Goal: Information Seeking & Learning: Learn about a topic

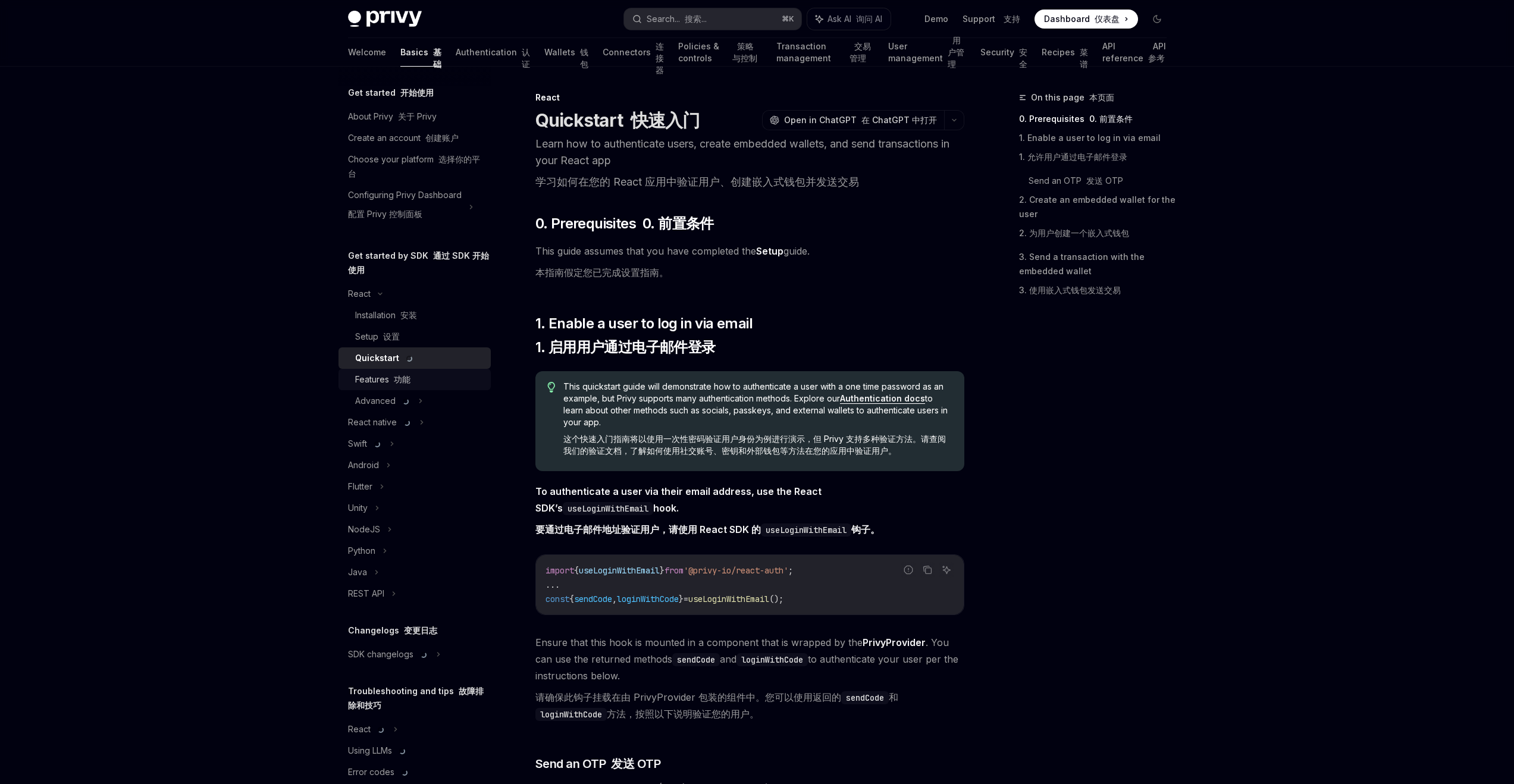
click at [402, 377] on font "功能" at bounding box center [402, 379] width 17 height 10
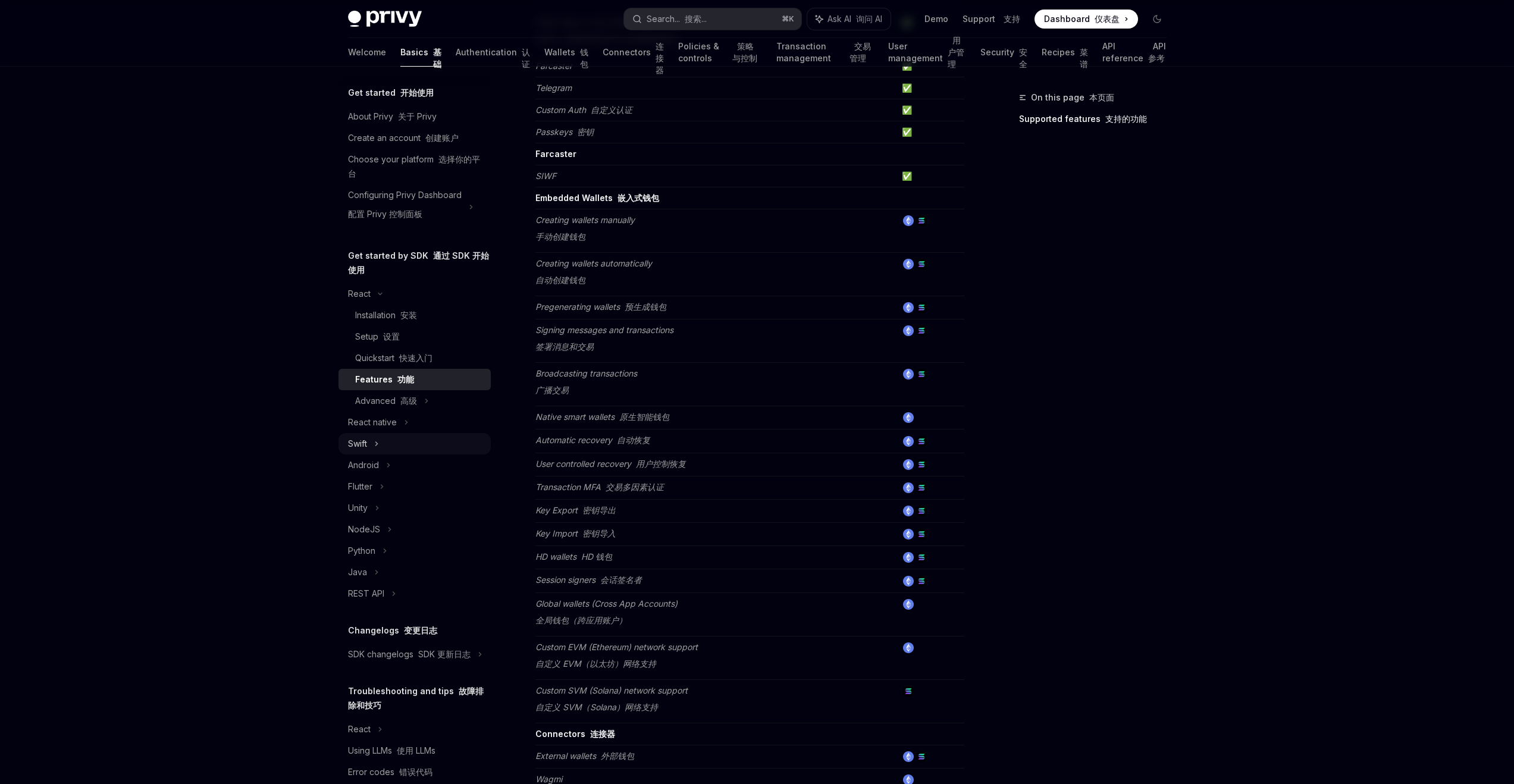
scroll to position [338, 0]
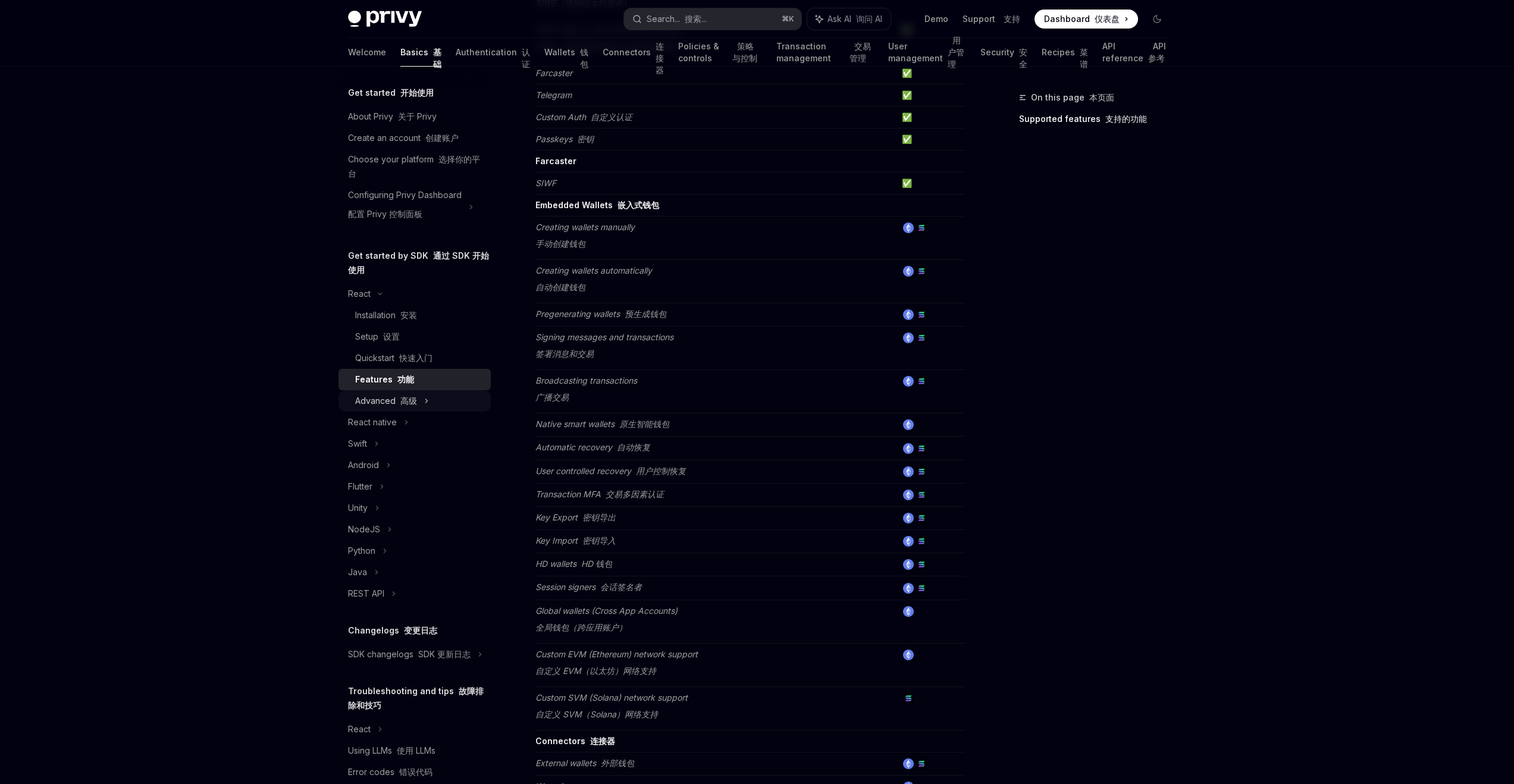
click at [409, 400] on font "高级" at bounding box center [409, 400] width 17 height 10
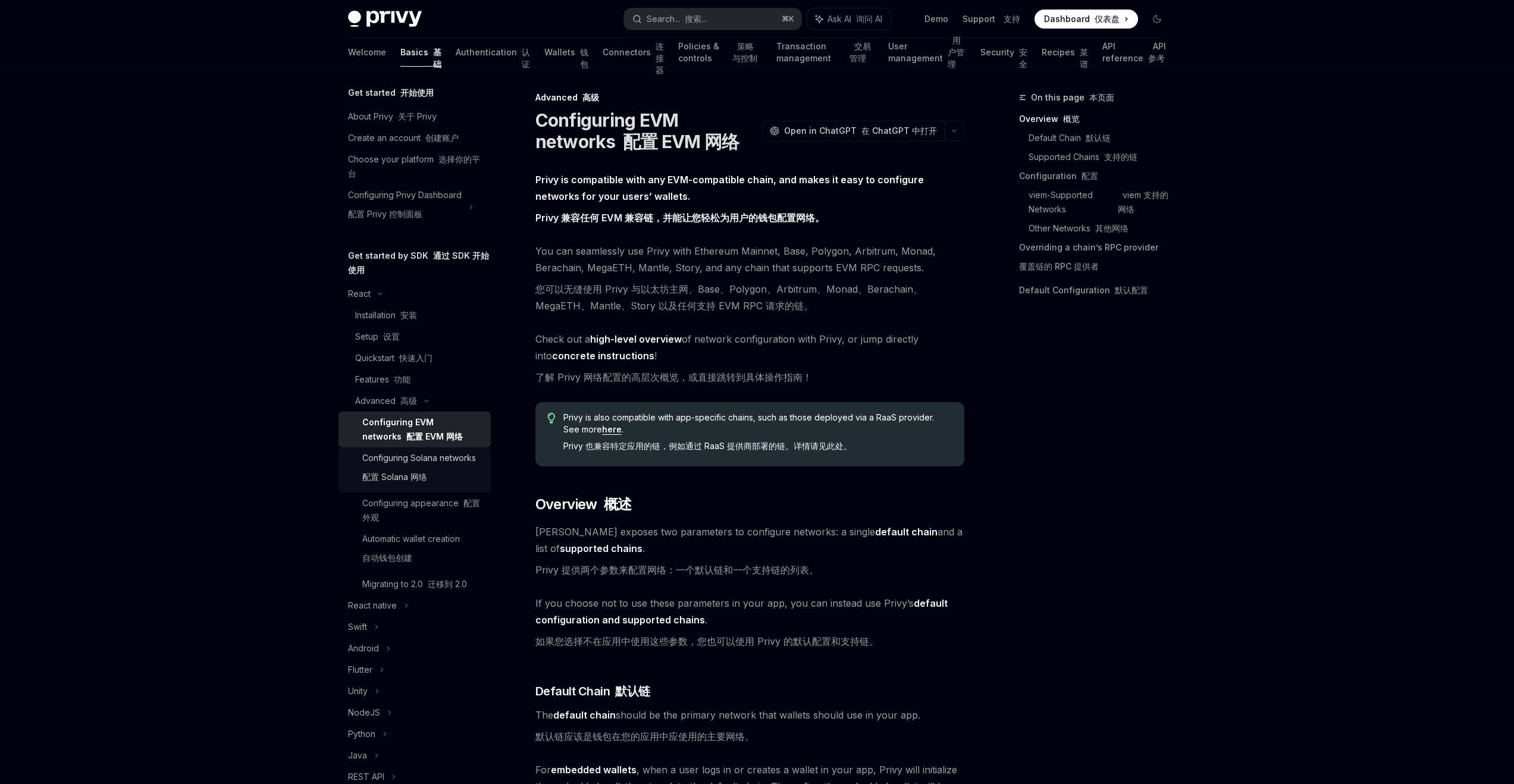
click at [442, 457] on div "Configuring Solana networks 配置 Solana 网络" at bounding box center [419, 469] width 114 height 38
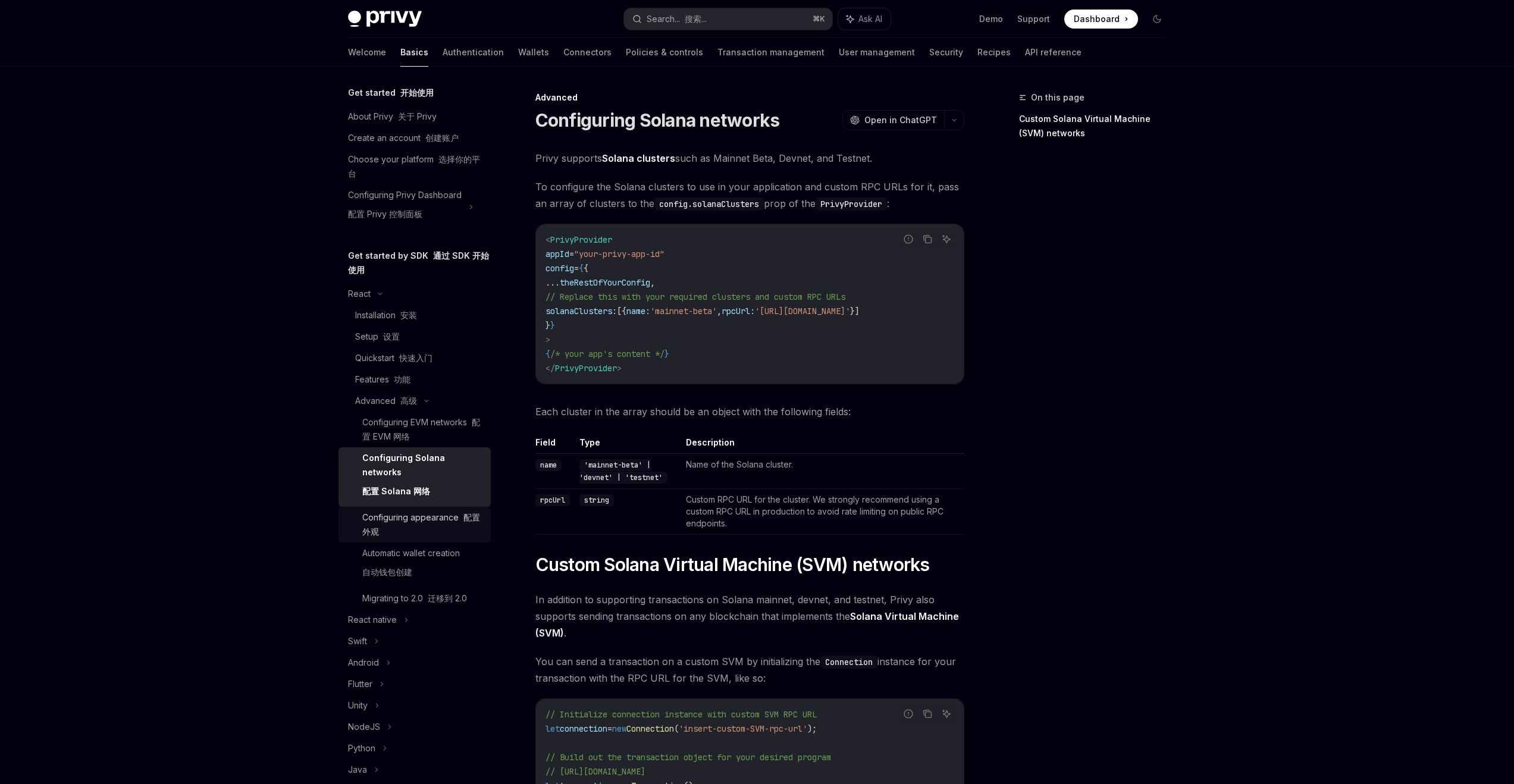
click at [431, 522] on div "Configuring appearance 配置外观" at bounding box center [423, 524] width 121 height 28
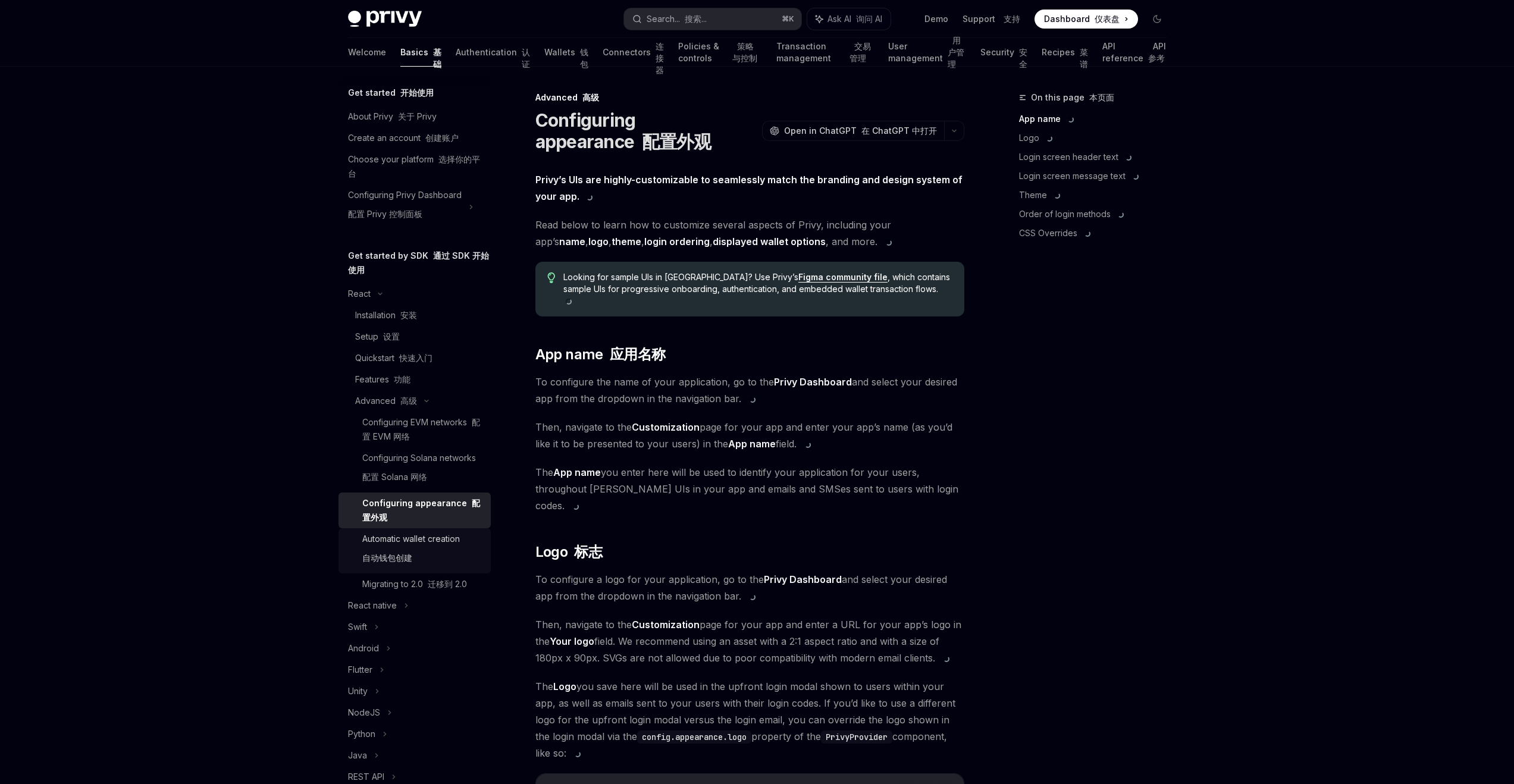
click at [413, 567] on div "Automatic wallet creation 自动钱包创建" at bounding box center [411, 550] width 98 height 38
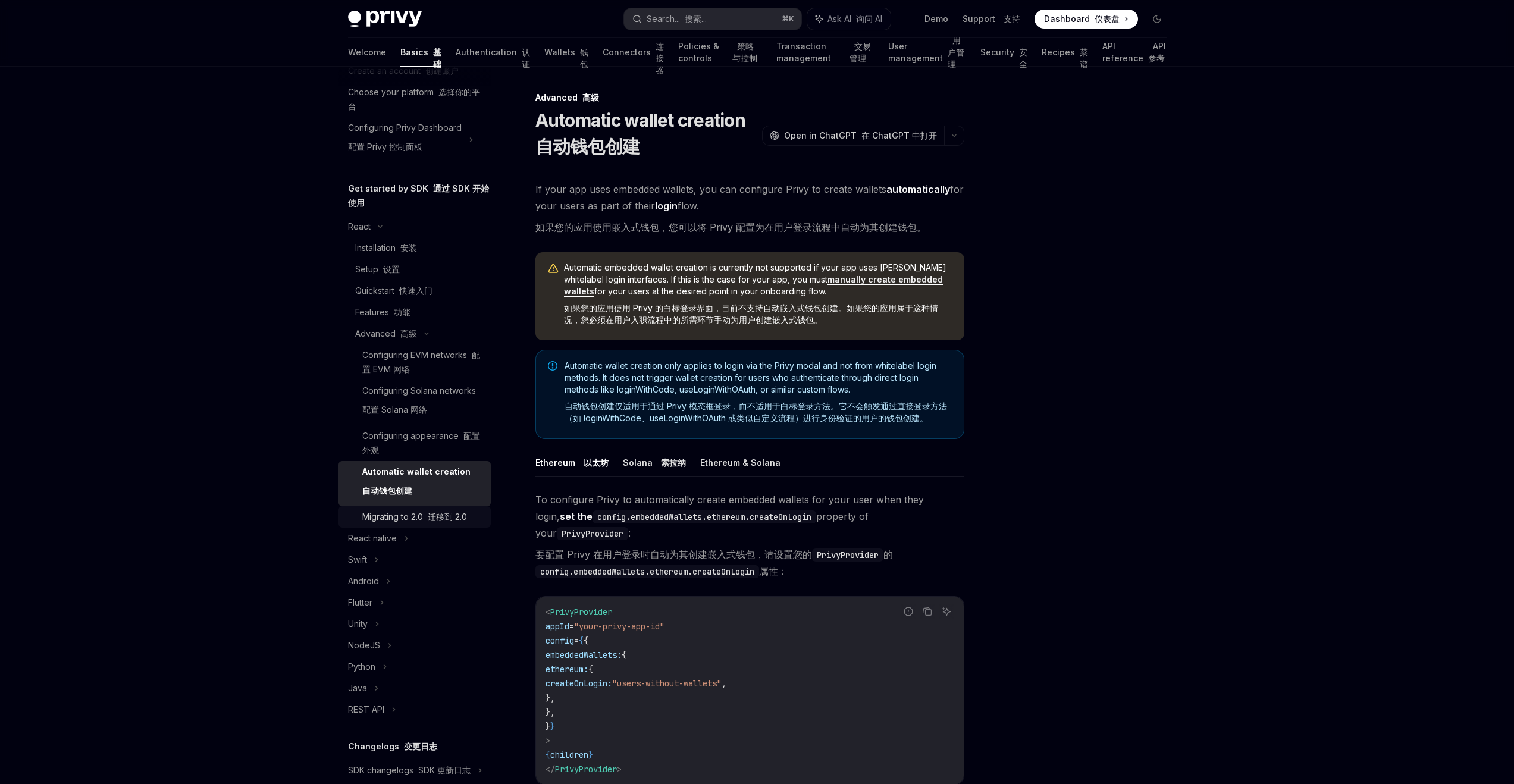
scroll to position [74, 0]
click at [421, 516] on div "Migrating to 2.0 迁移到 2.0" at bounding box center [415, 509] width 105 height 14
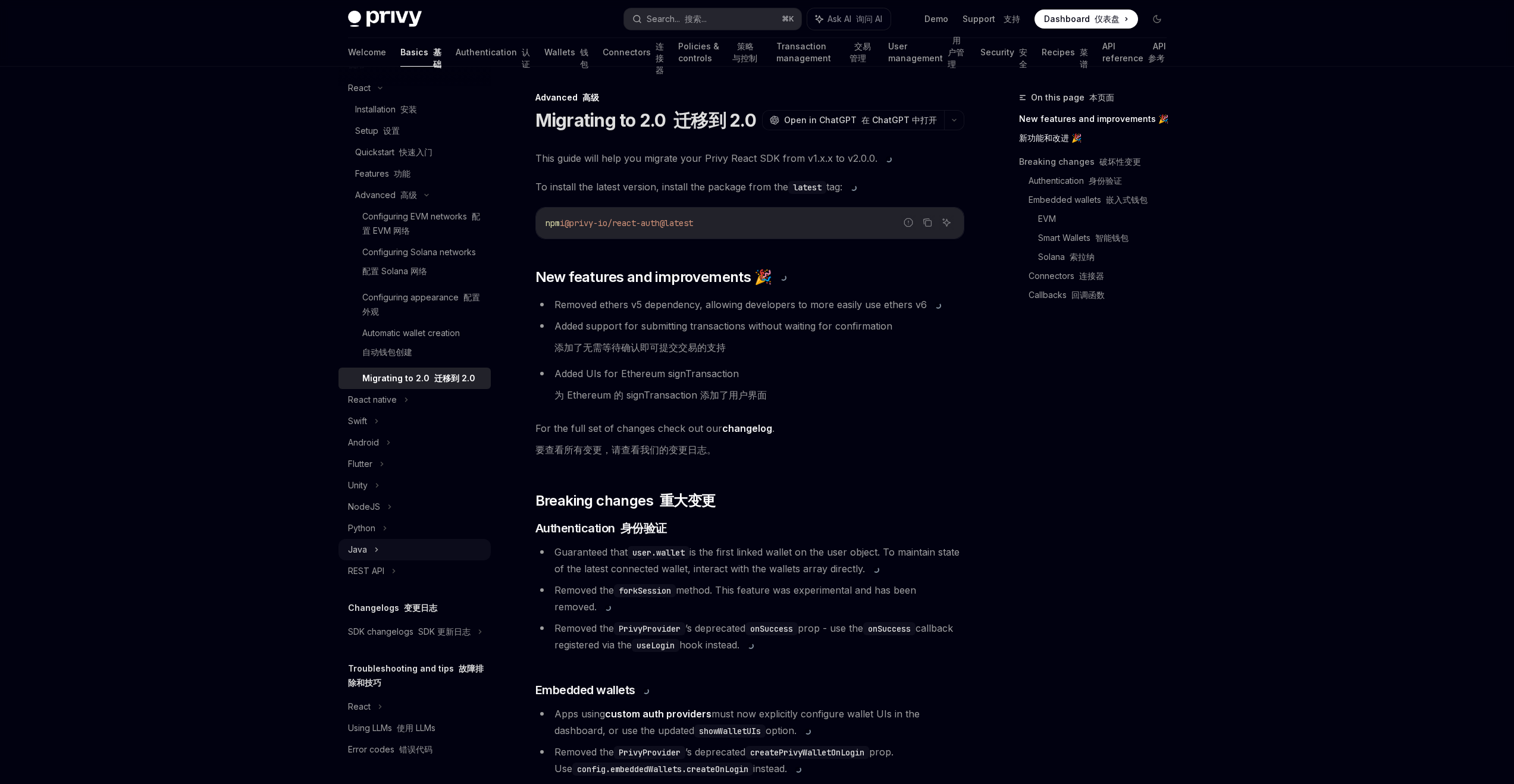
scroll to position [224, 0]
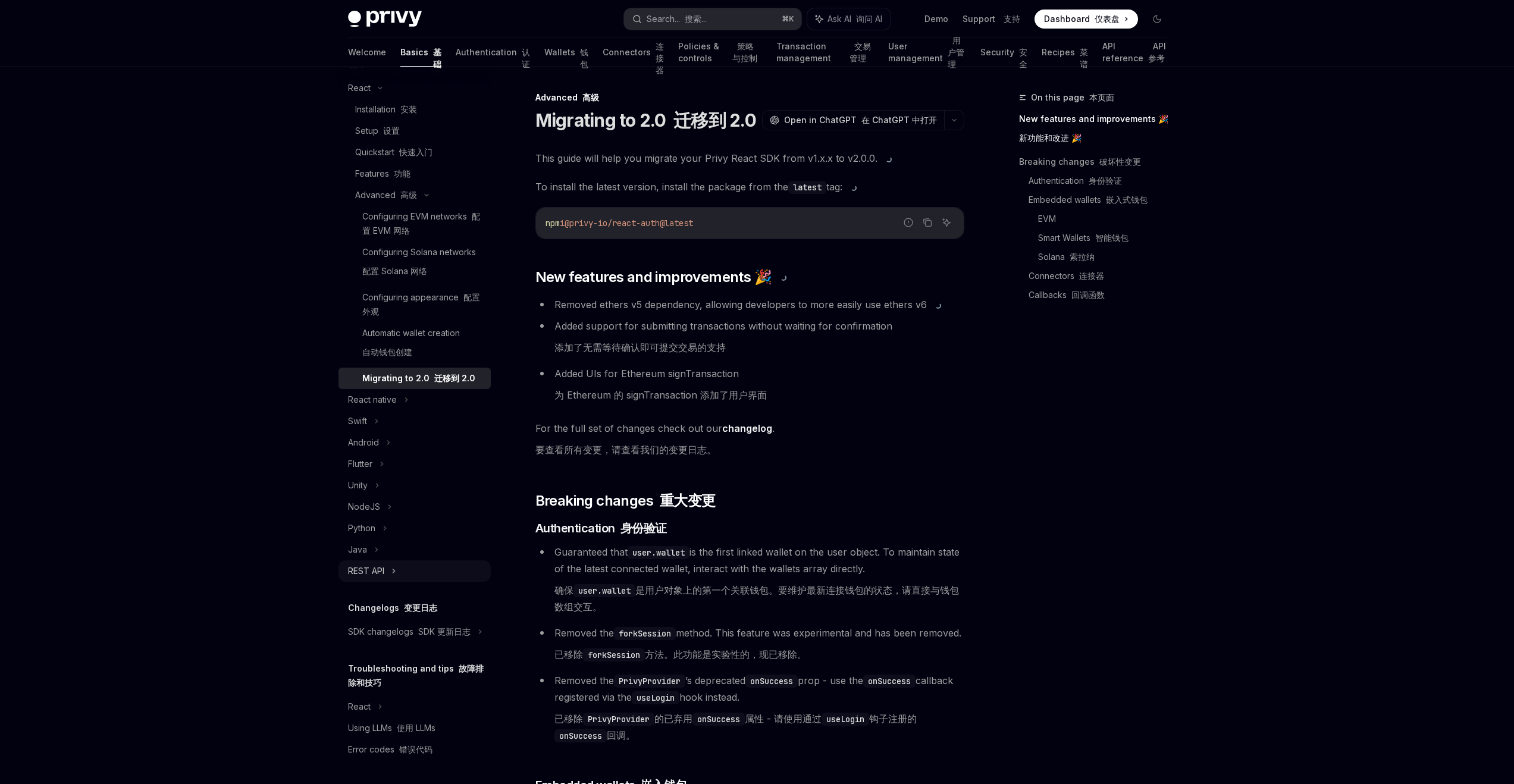
click at [379, 573] on div "REST API" at bounding box center [366, 570] width 37 height 14
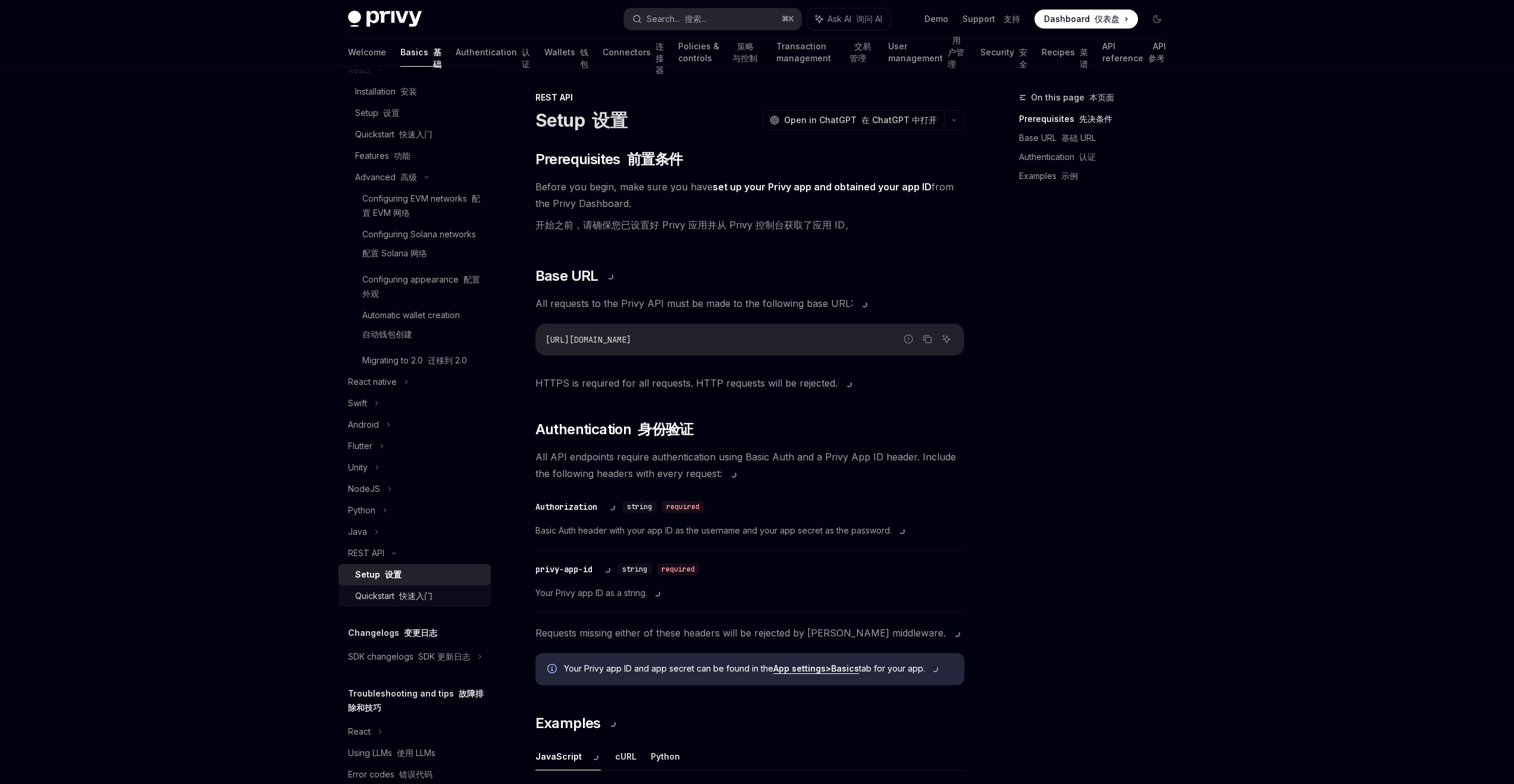
click at [393, 603] on div "Quickstart 快速入门" at bounding box center [393, 596] width 77 height 14
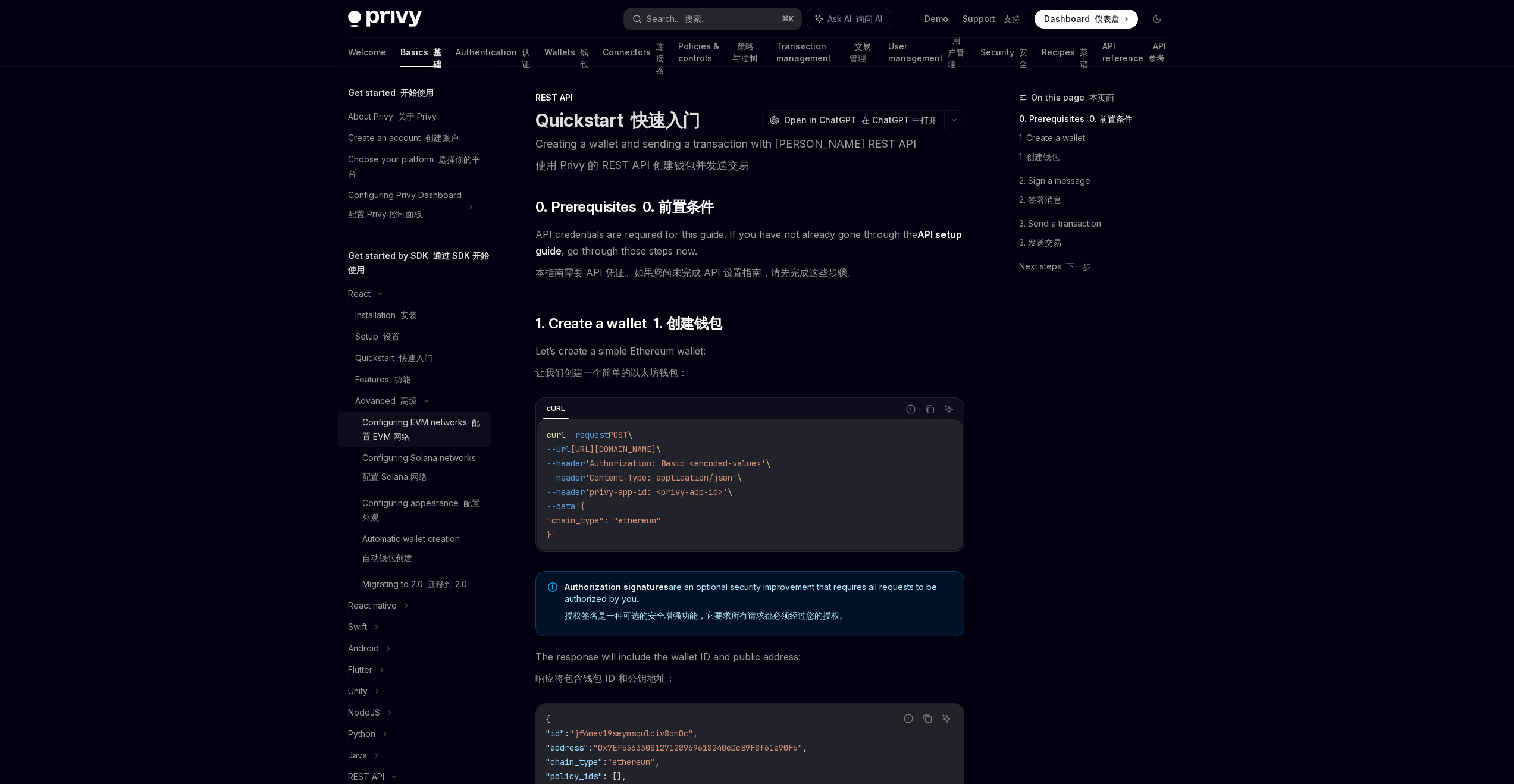
click at [406, 424] on div "Configuring EVM networks 配置 EVM 网络" at bounding box center [423, 429] width 121 height 28
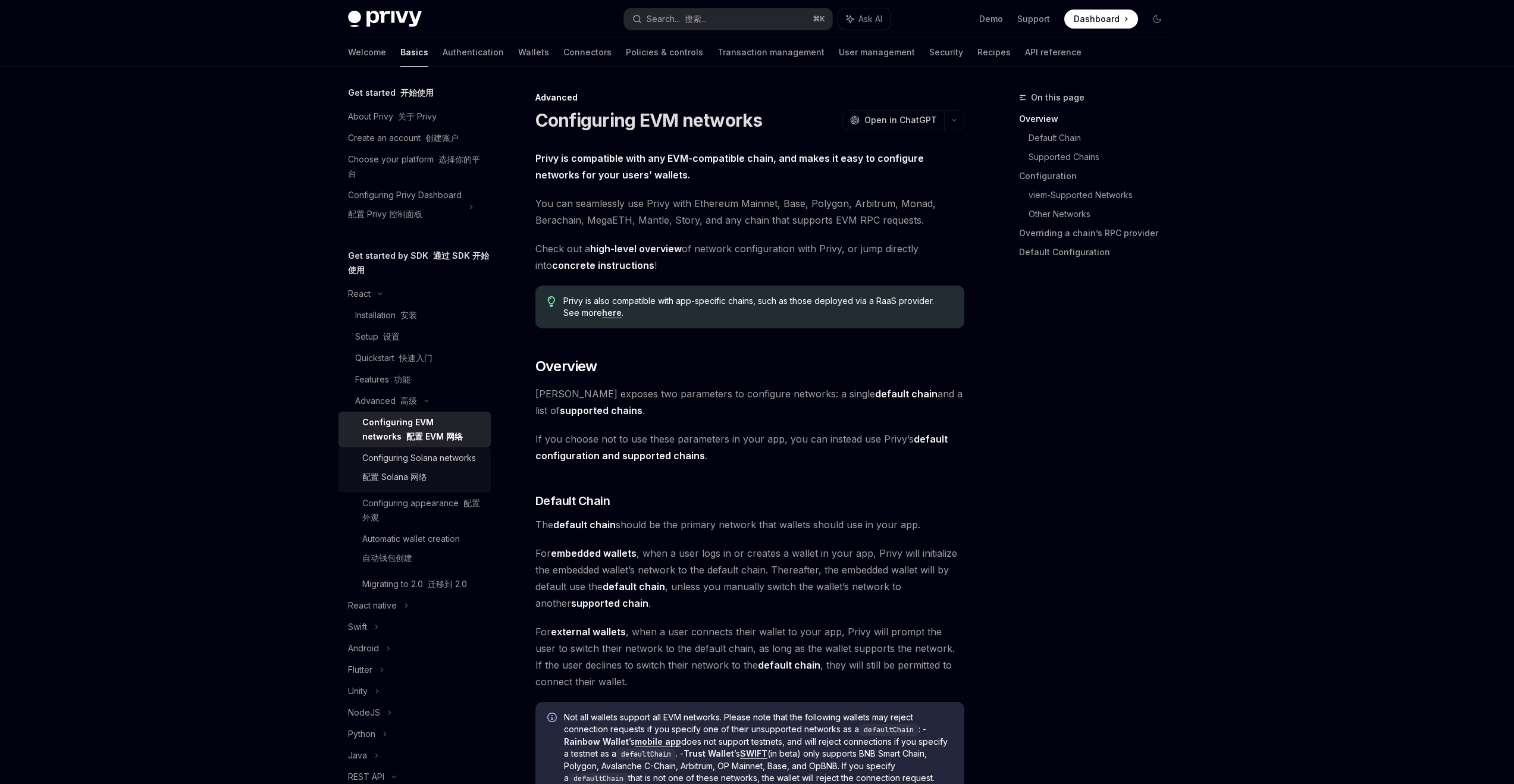
click at [398, 464] on div "Configuring Solana networks 配置 Solana 网络" at bounding box center [419, 469] width 114 height 38
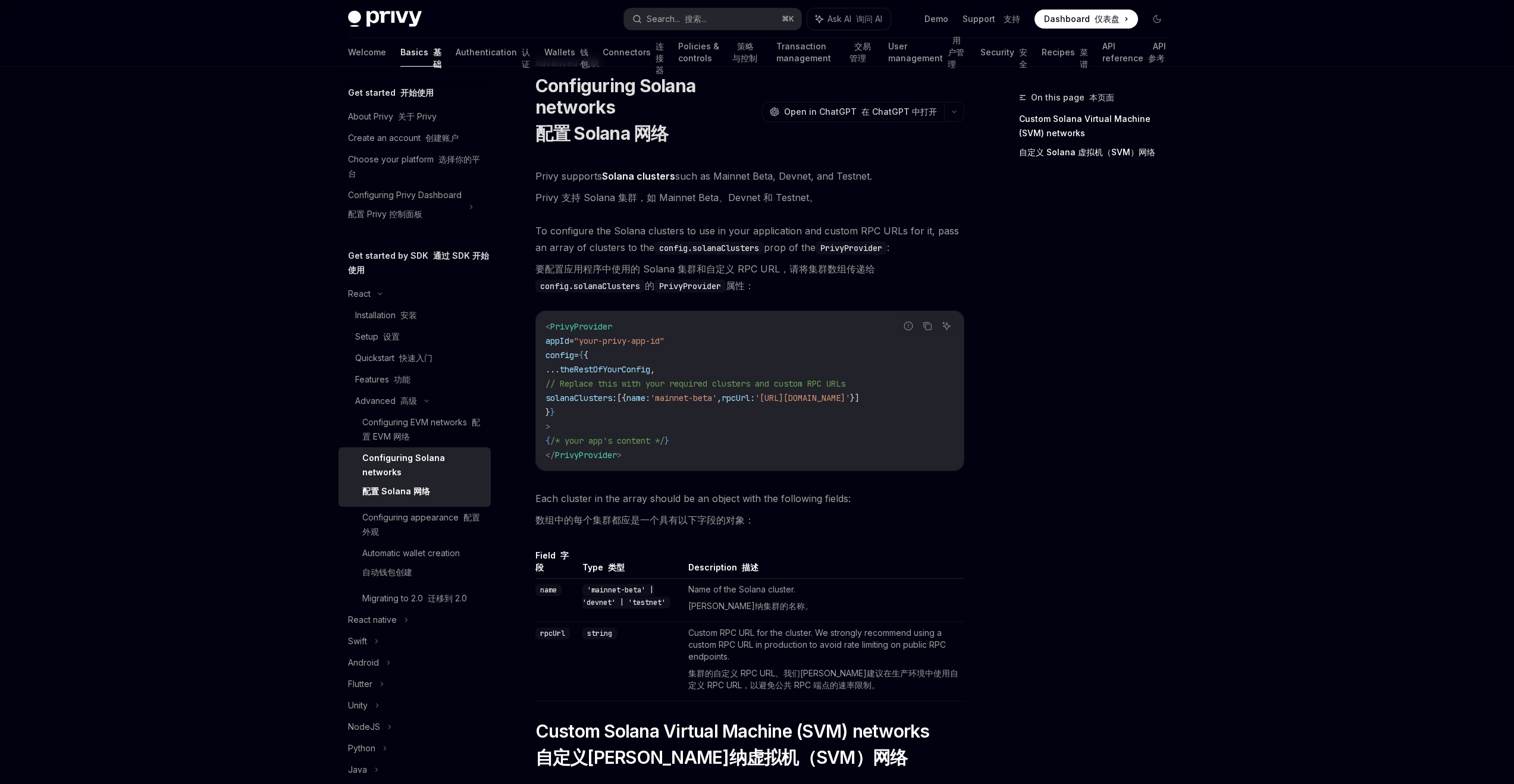
scroll to position [50, 0]
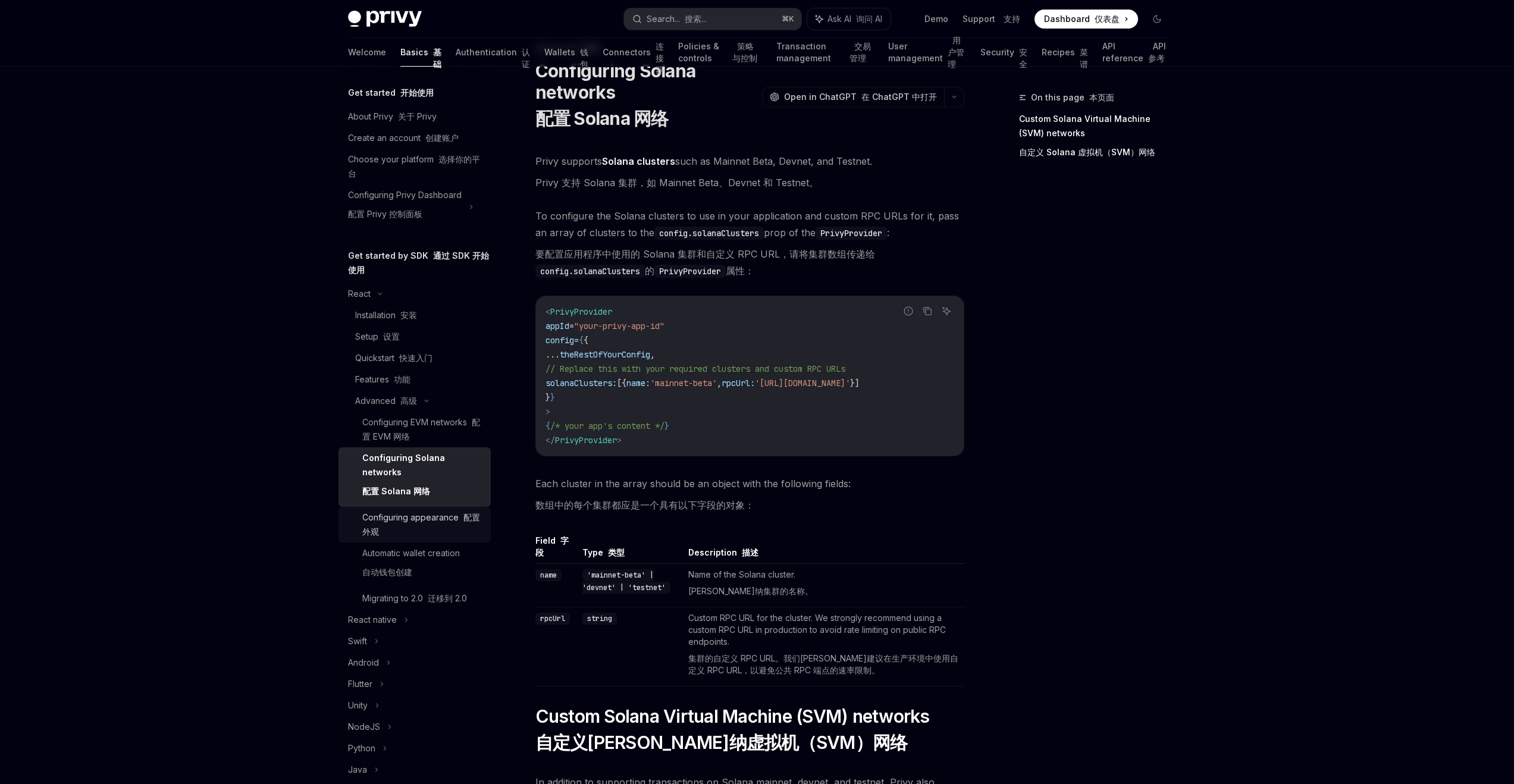
click at [455, 519] on div "Configuring appearance 配置外观" at bounding box center [423, 524] width 121 height 28
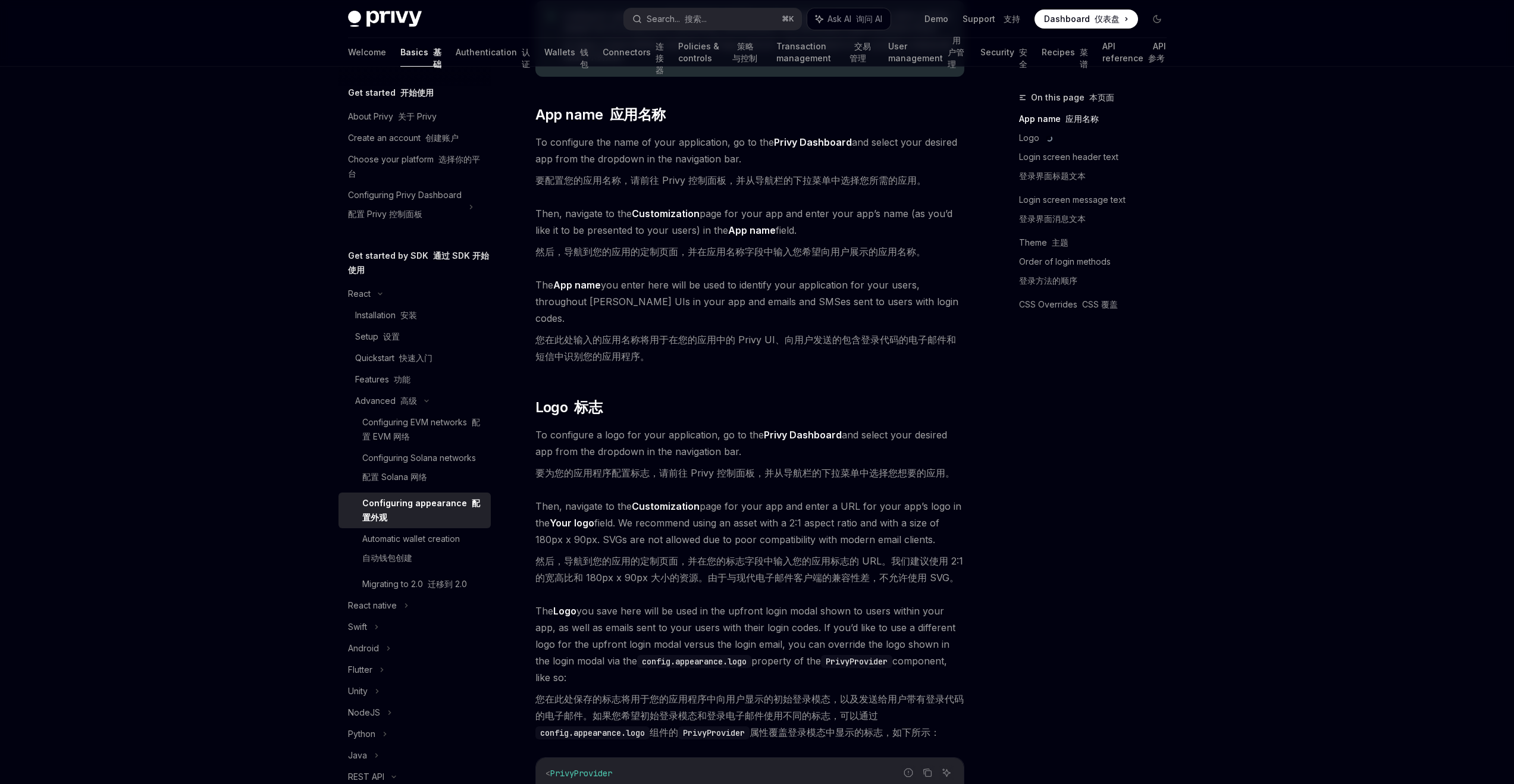
scroll to position [333, 0]
click at [403, 430] on div "Configuring EVM networks 配置 EVM 网络" at bounding box center [423, 429] width 121 height 28
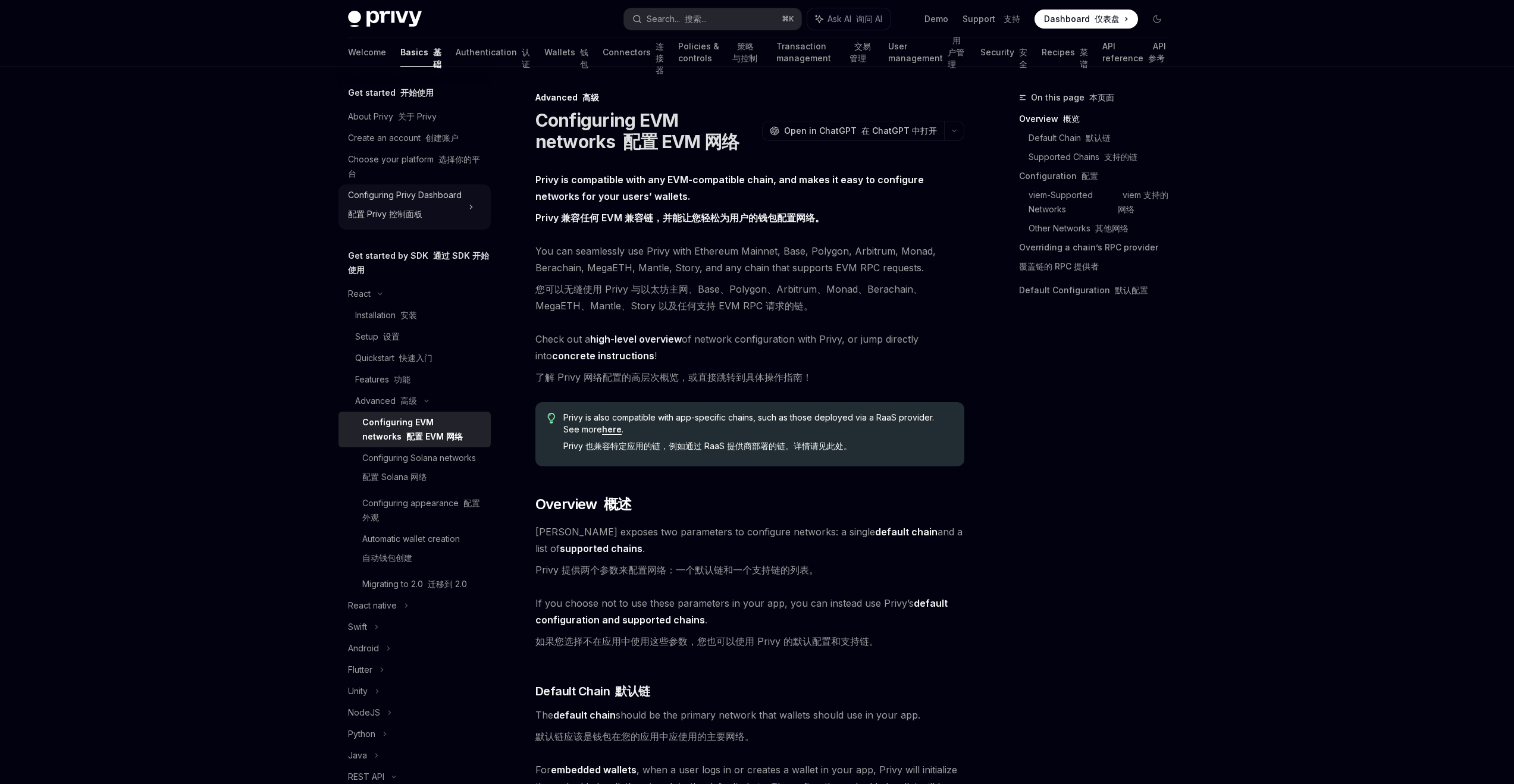
click at [413, 200] on div "Configuring Privy Dashboard 配置 Privy 控制面板" at bounding box center [405, 207] width 114 height 38
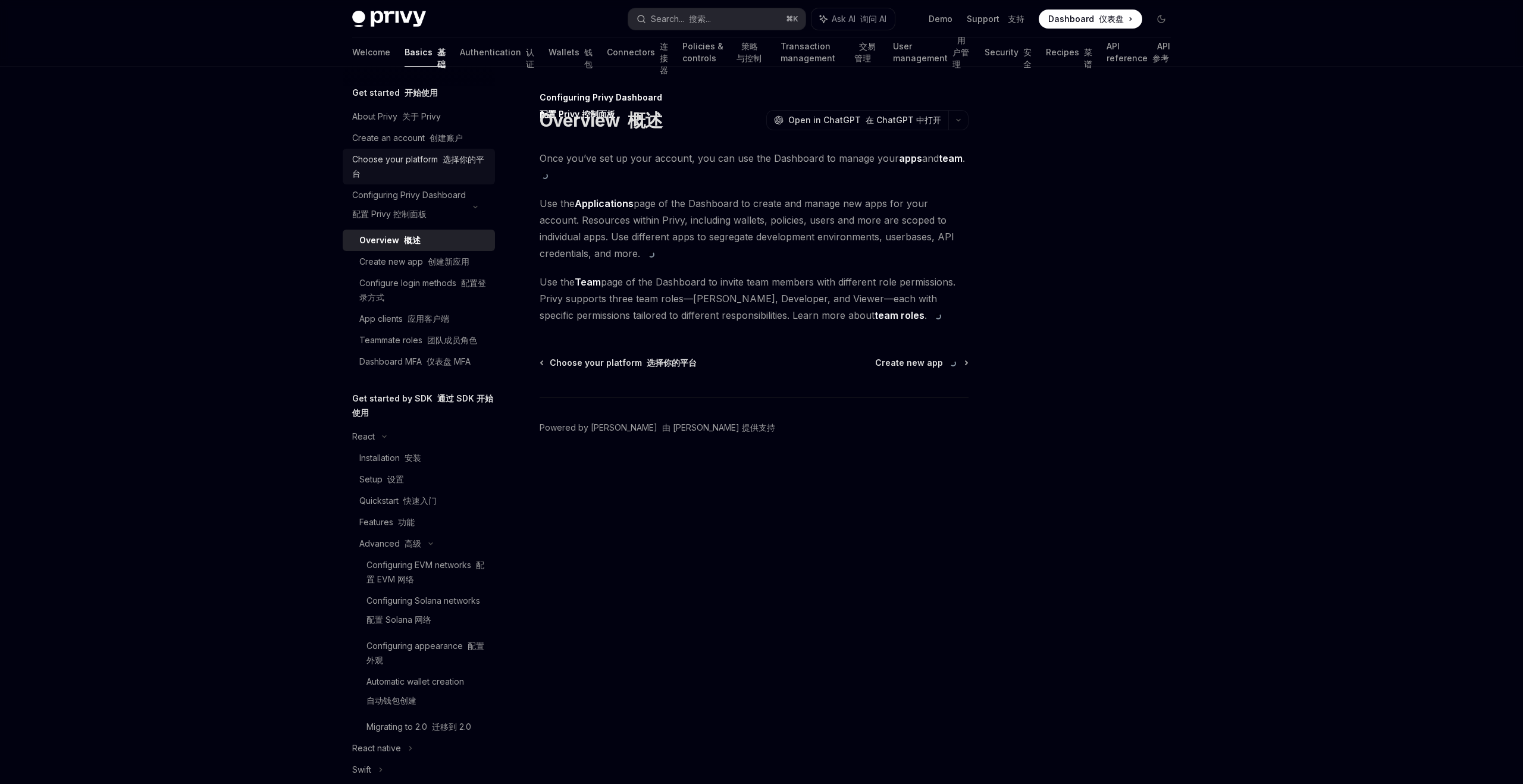
click at [424, 182] on link "Choose your platform 选择你的平台" at bounding box center [418, 167] width 152 height 36
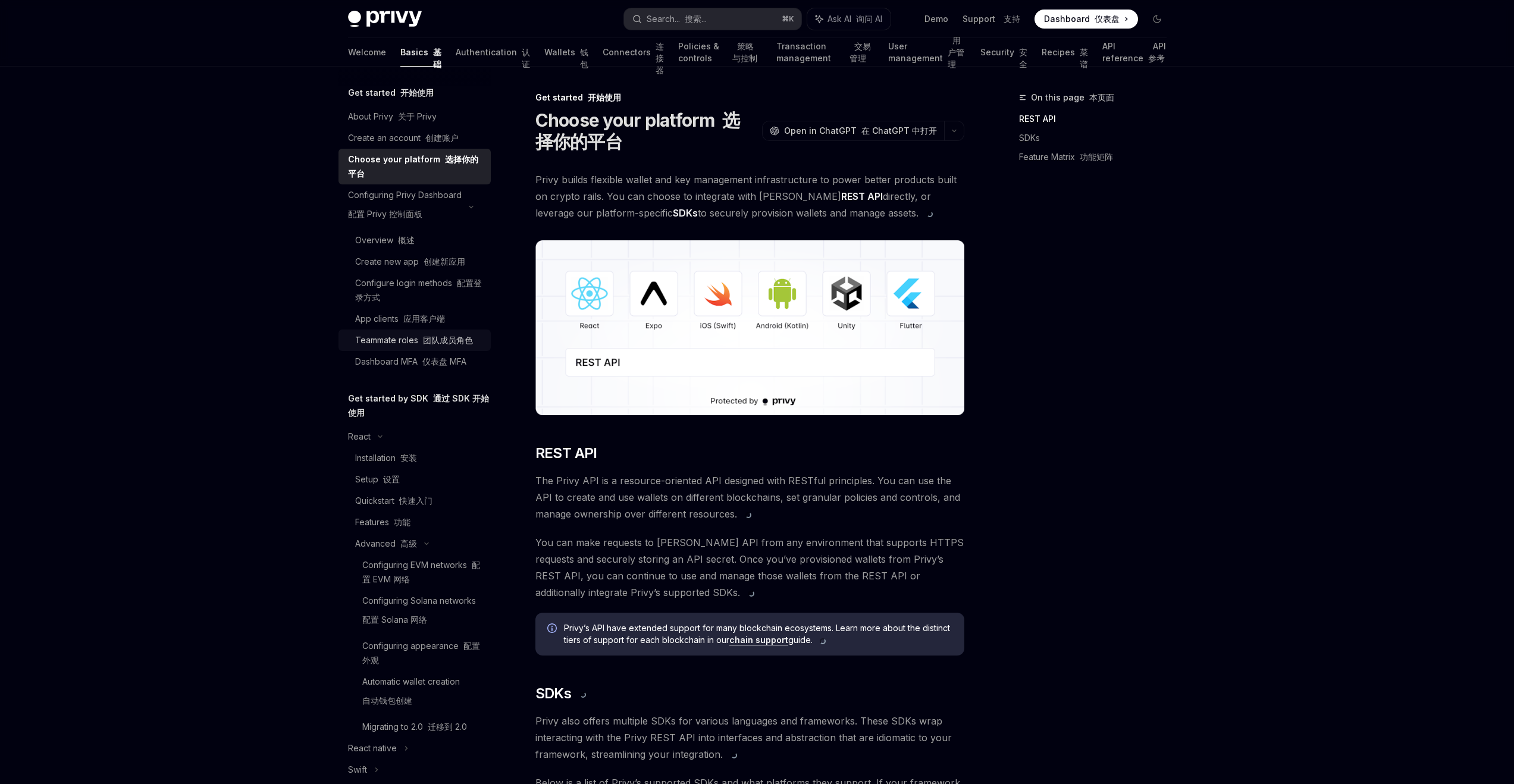
click at [436, 339] on font "团队成员角色" at bounding box center [448, 340] width 50 height 10
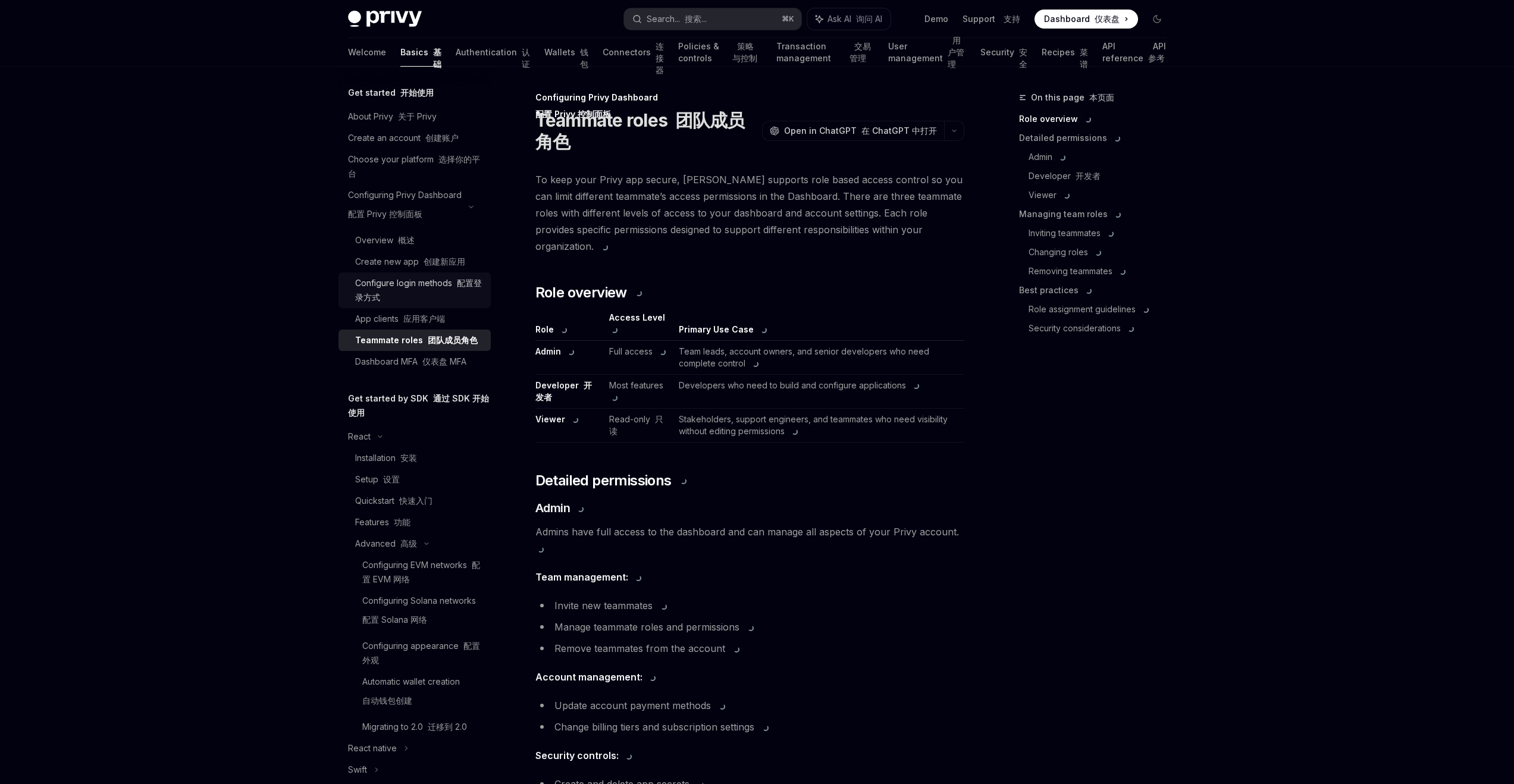
click at [430, 289] on div "Configure login methods 配置登录方式" at bounding box center [419, 290] width 128 height 28
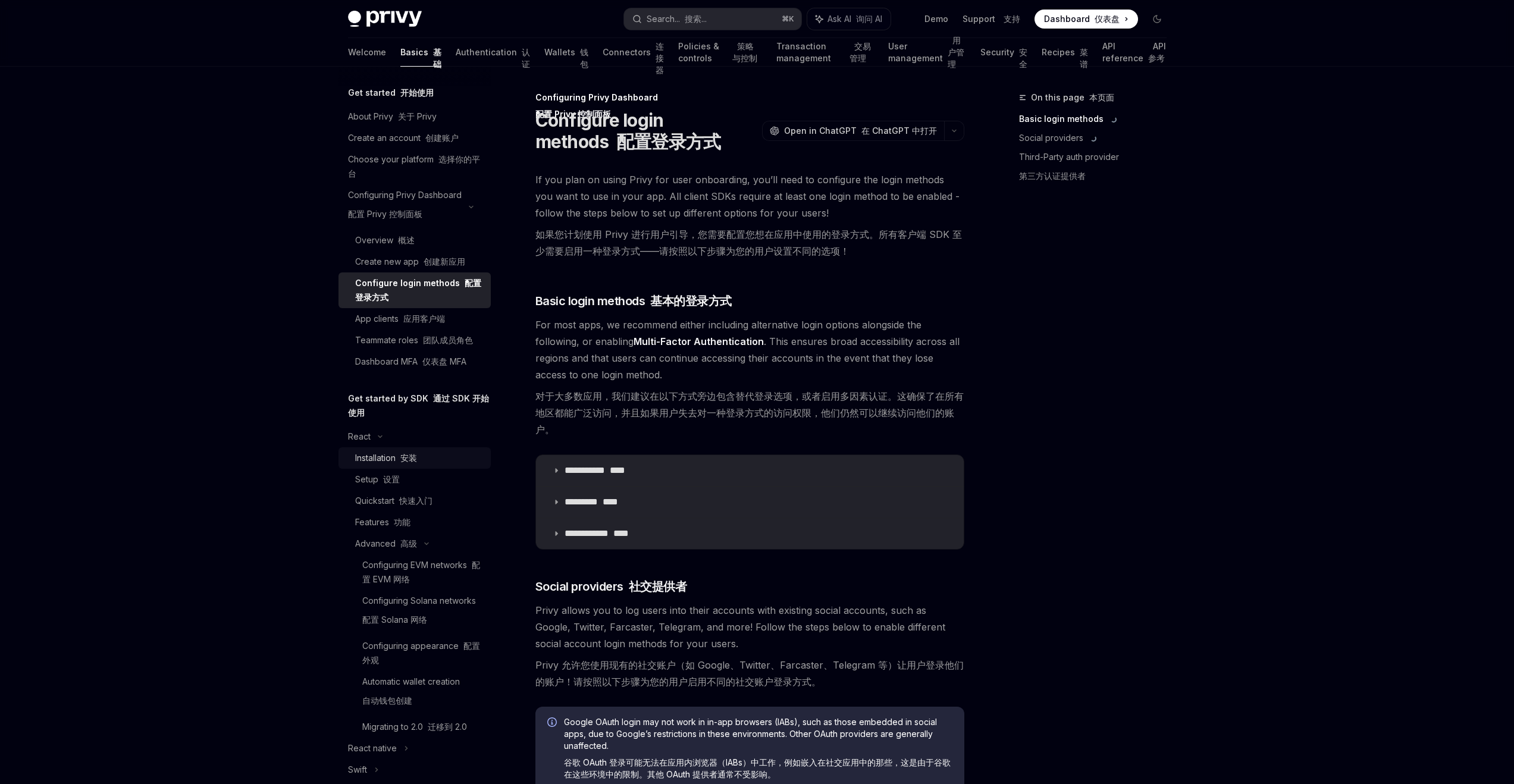
click at [387, 459] on div "Installation 安装" at bounding box center [386, 457] width 62 height 14
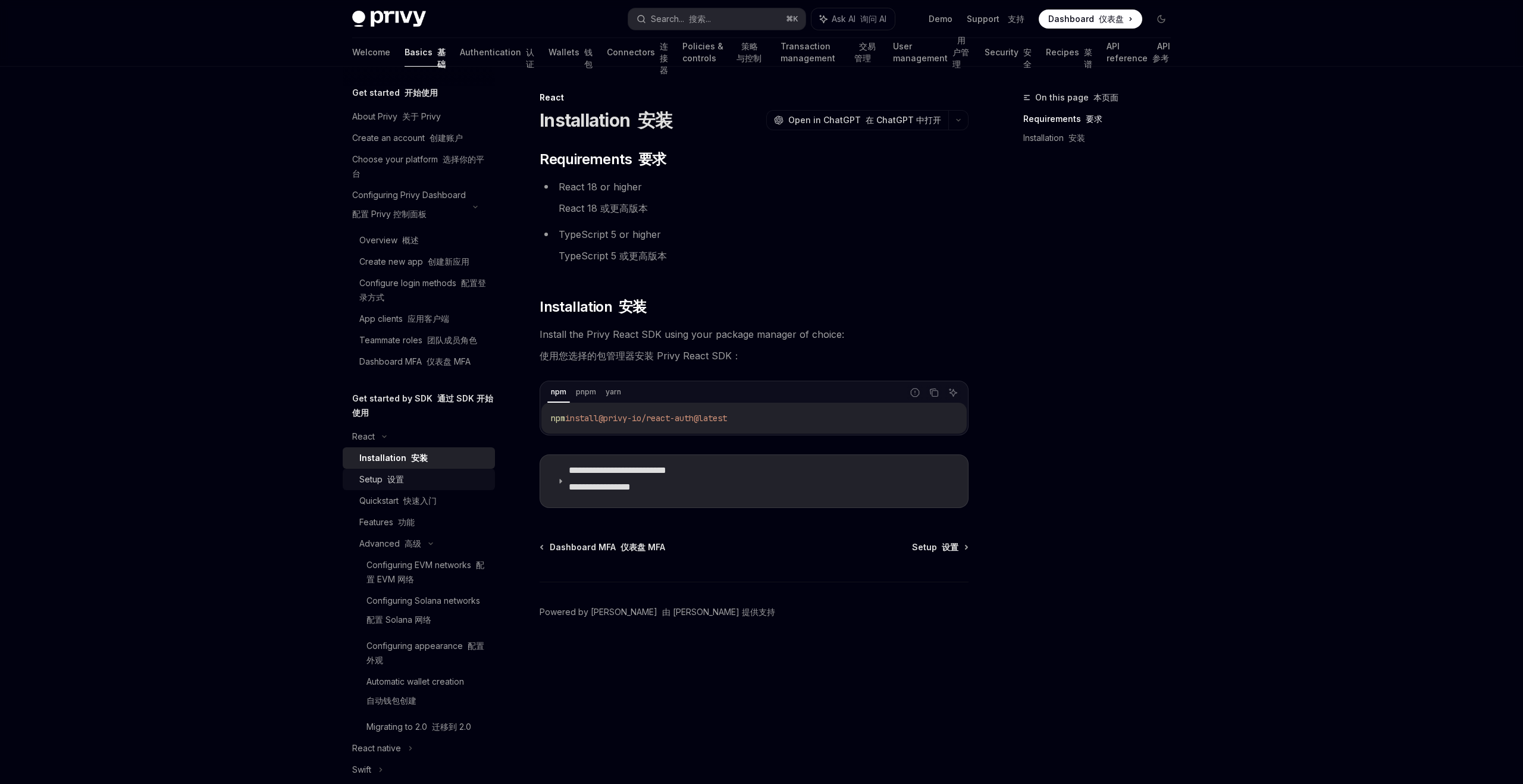
click at [402, 480] on font "设置" at bounding box center [396, 479] width 17 height 10
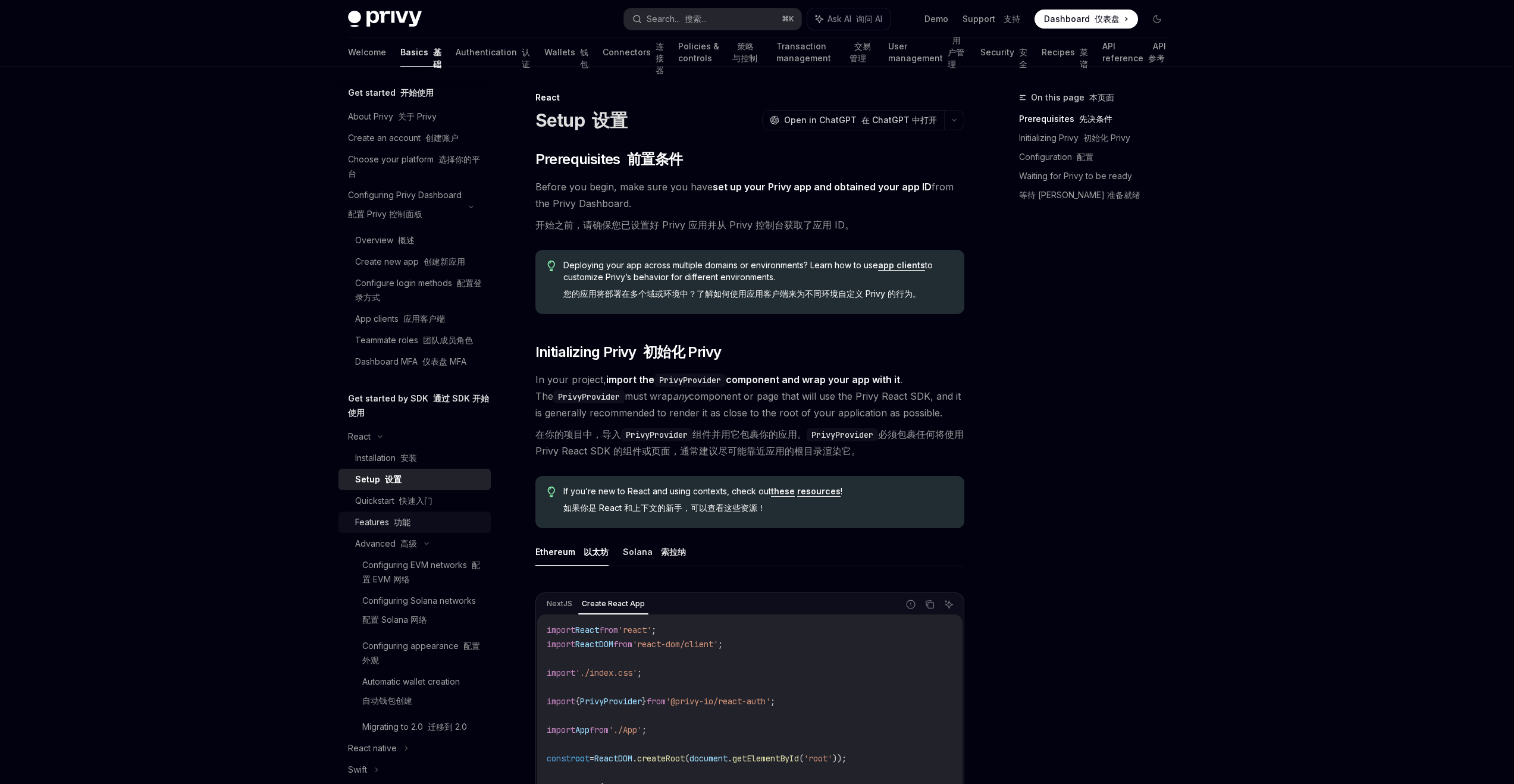
click at [397, 511] on link "Features 功能" at bounding box center [414, 522] width 152 height 21
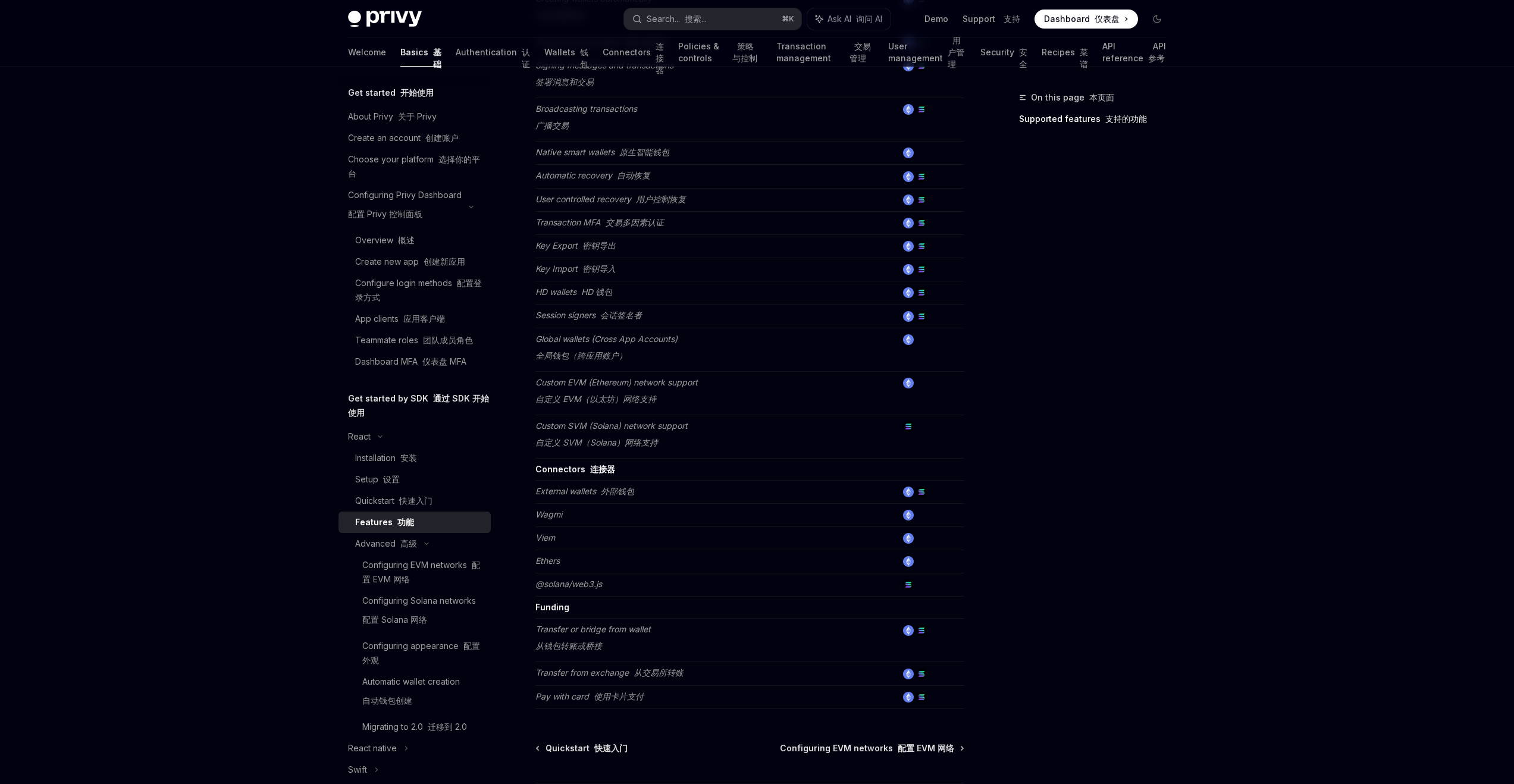
scroll to position [712, 0]
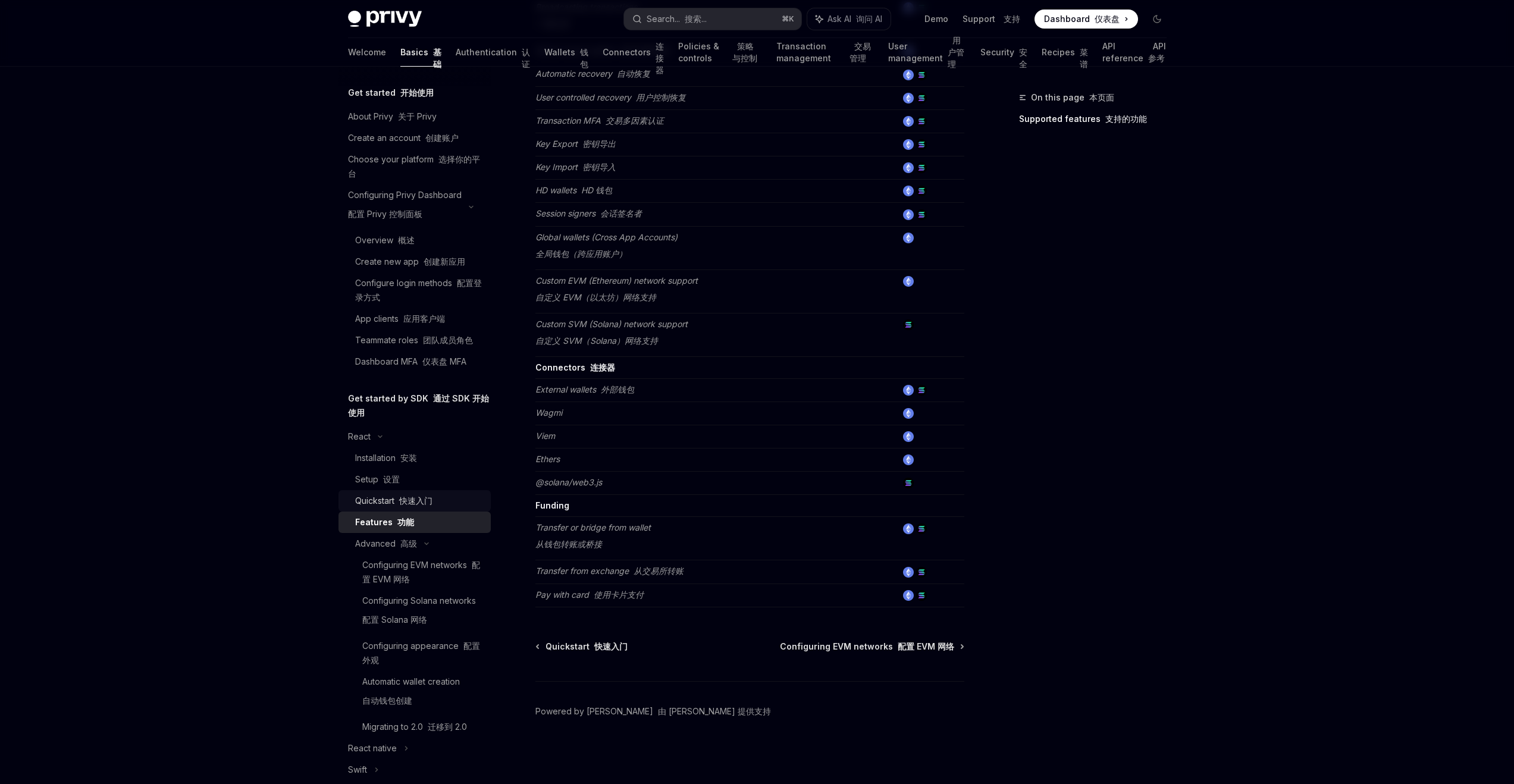
click at [415, 502] on font "快速入门" at bounding box center [416, 500] width 33 height 10
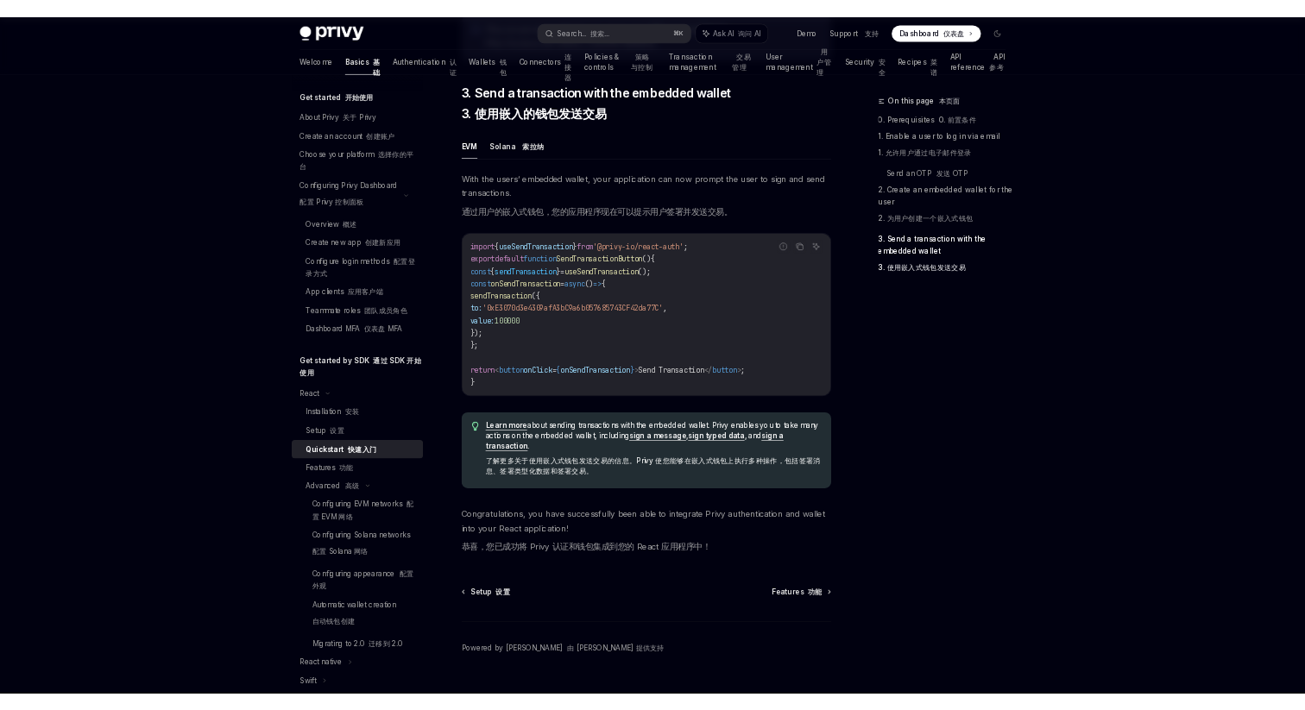
scroll to position [2044, 0]
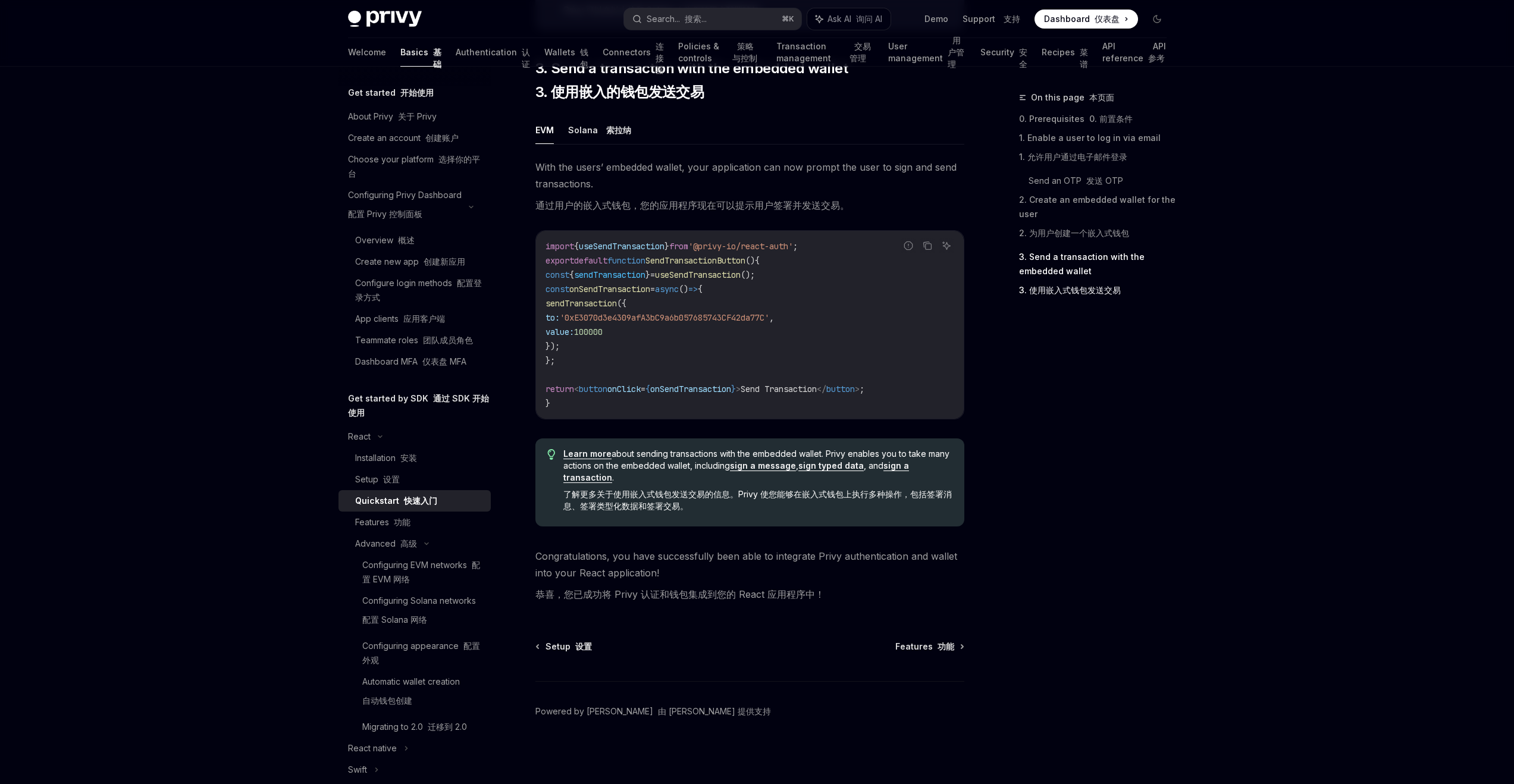
type textarea "*"
